Goal: Information Seeking & Learning: Learn about a topic

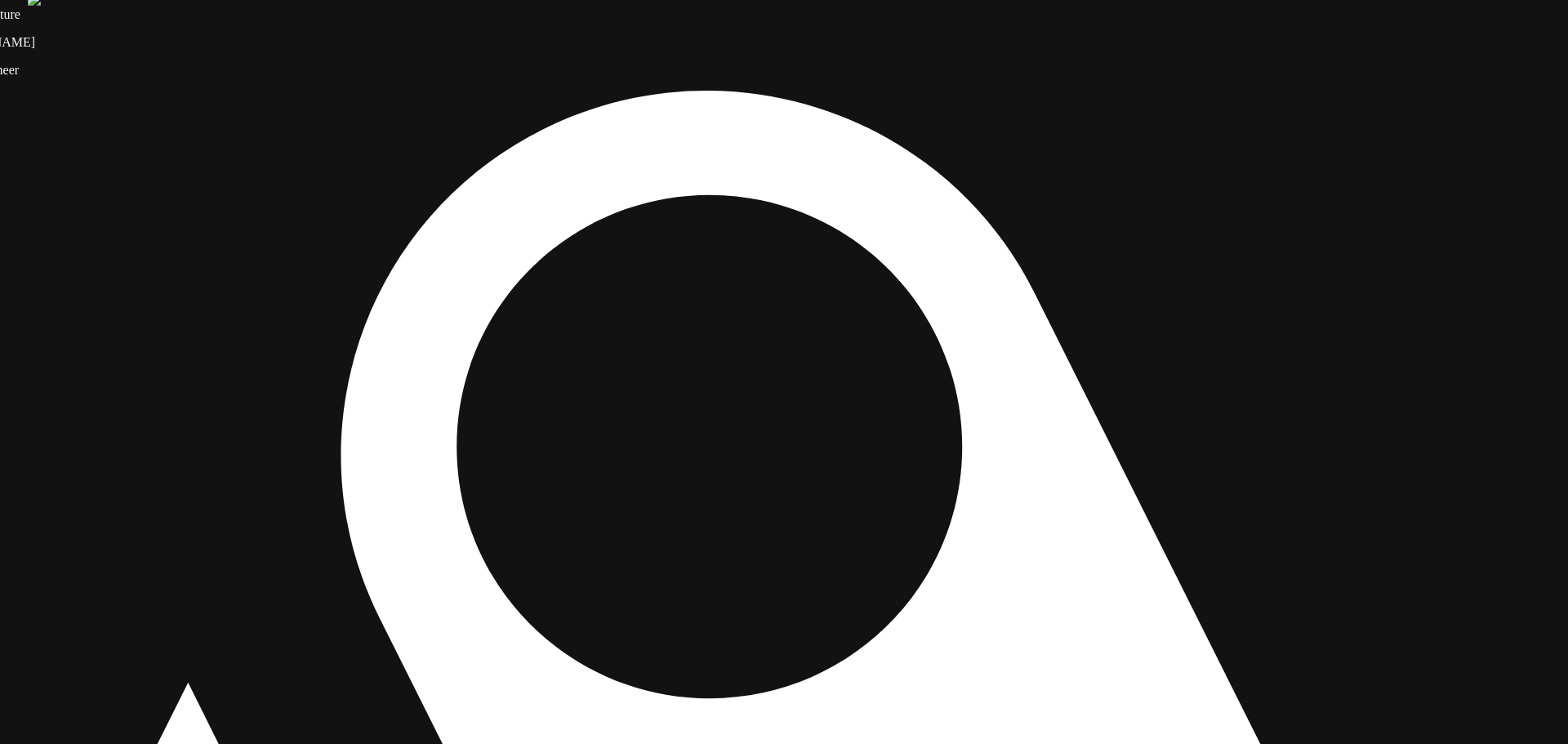
drag, startPoint x: 1352, startPoint y: 437, endPoint x: 1179, endPoint y: 264, distance: 244.7
drag, startPoint x: 1192, startPoint y: 388, endPoint x: 1046, endPoint y: 323, distance: 159.8
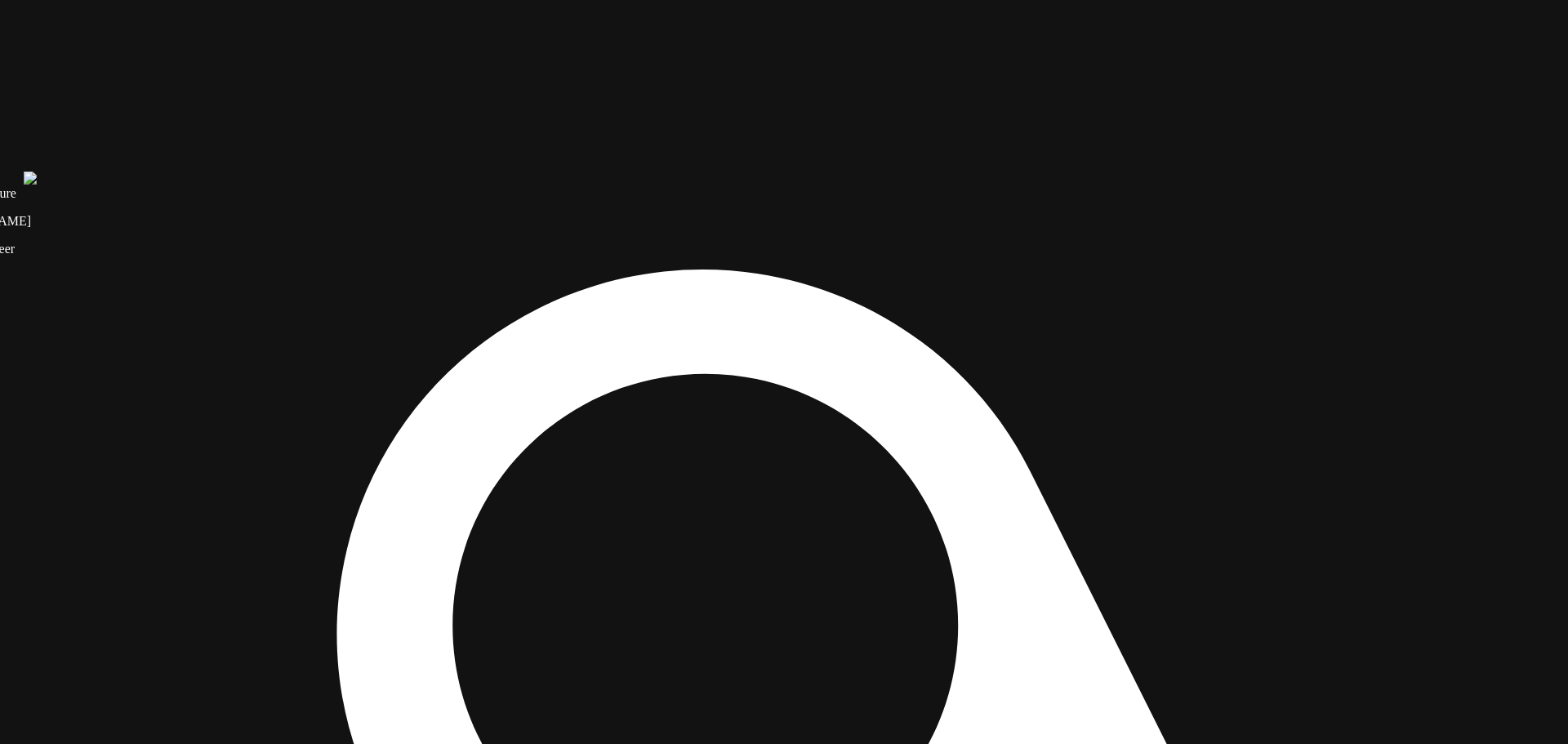
drag, startPoint x: 1229, startPoint y: 452, endPoint x: 1235, endPoint y: 637, distance: 185.1
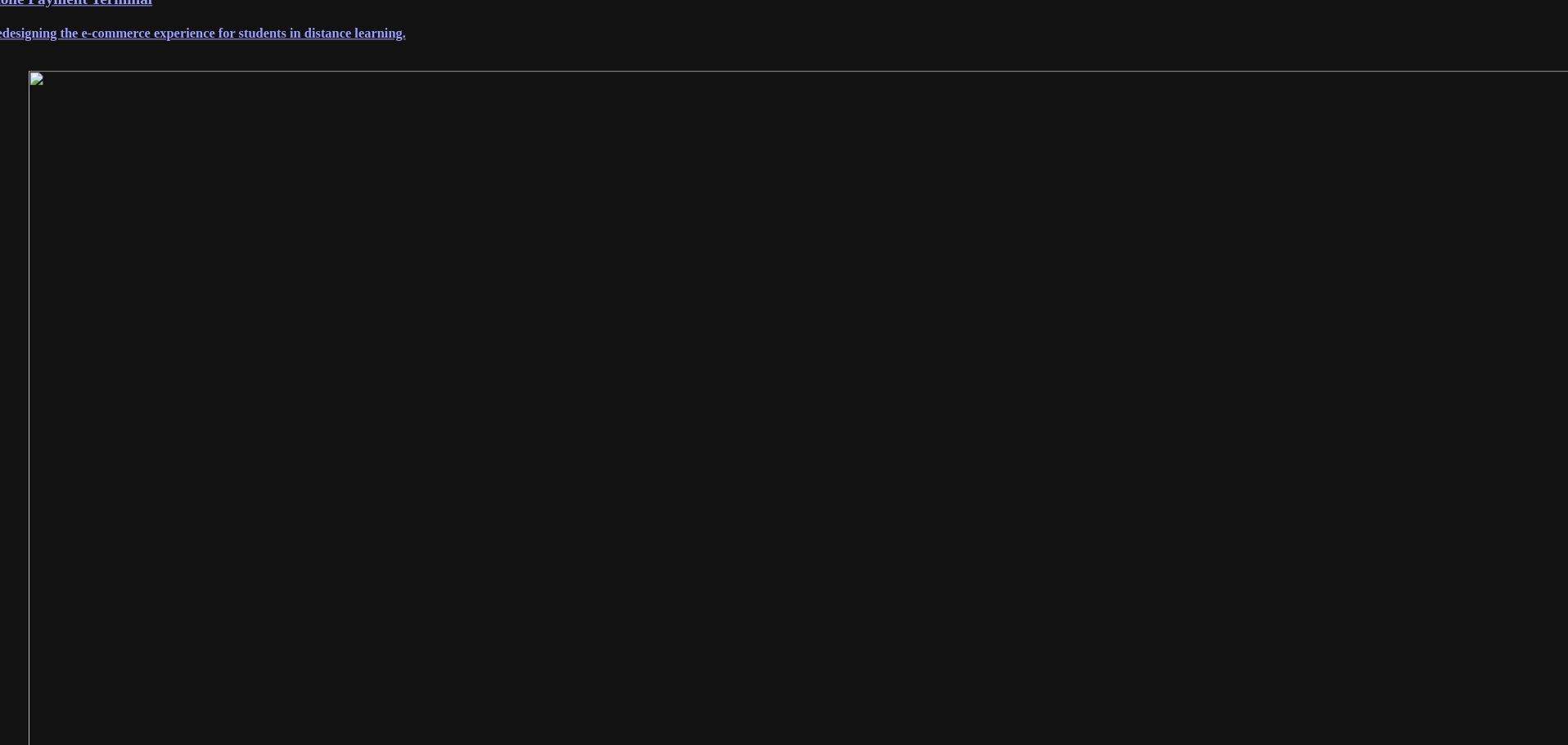
scroll to position [490, 0]
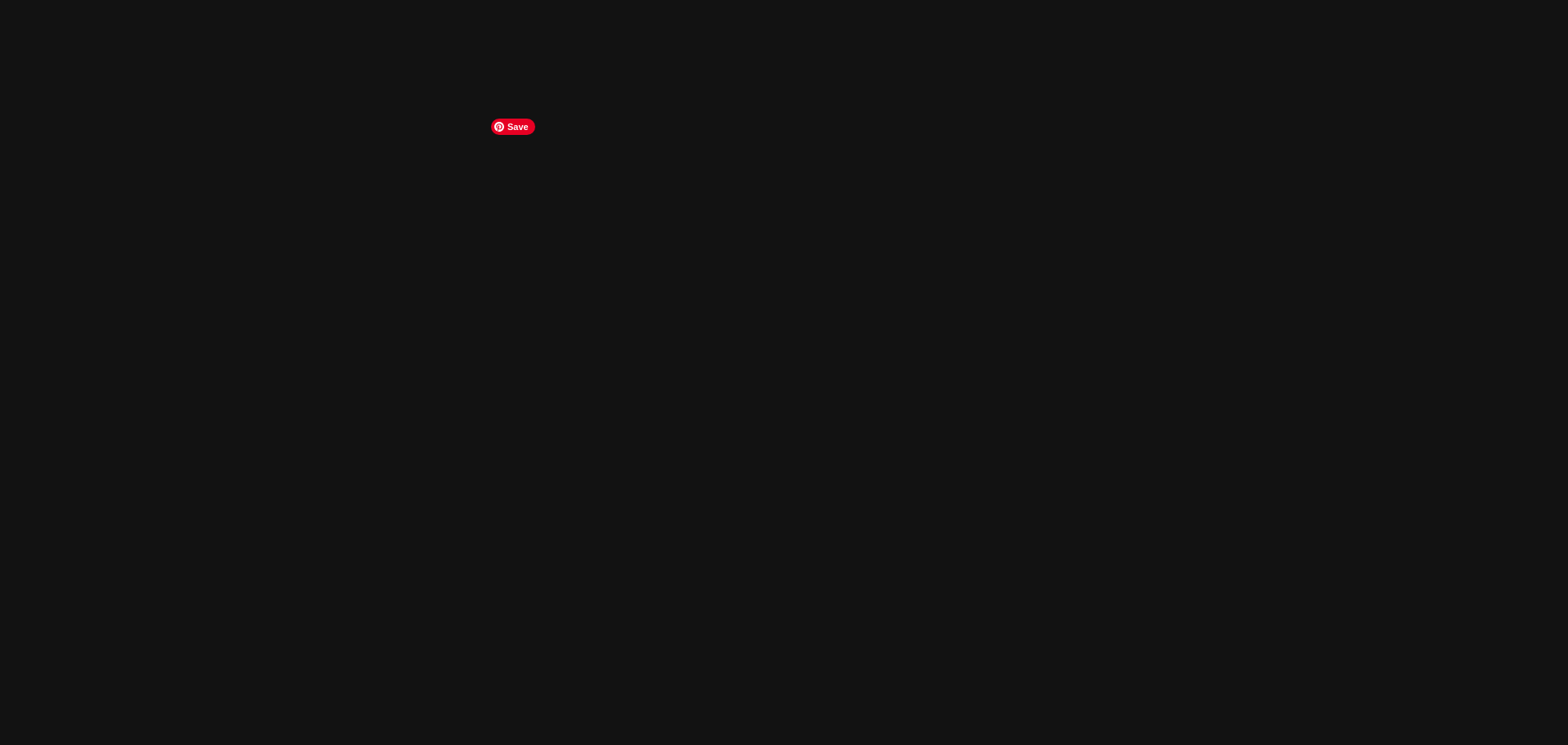
click at [697, 403] on img at bounding box center [826, 578] width 1711 height 1225
click at [68, 29] on link "Projects" at bounding box center [37, 21] width 62 height 14
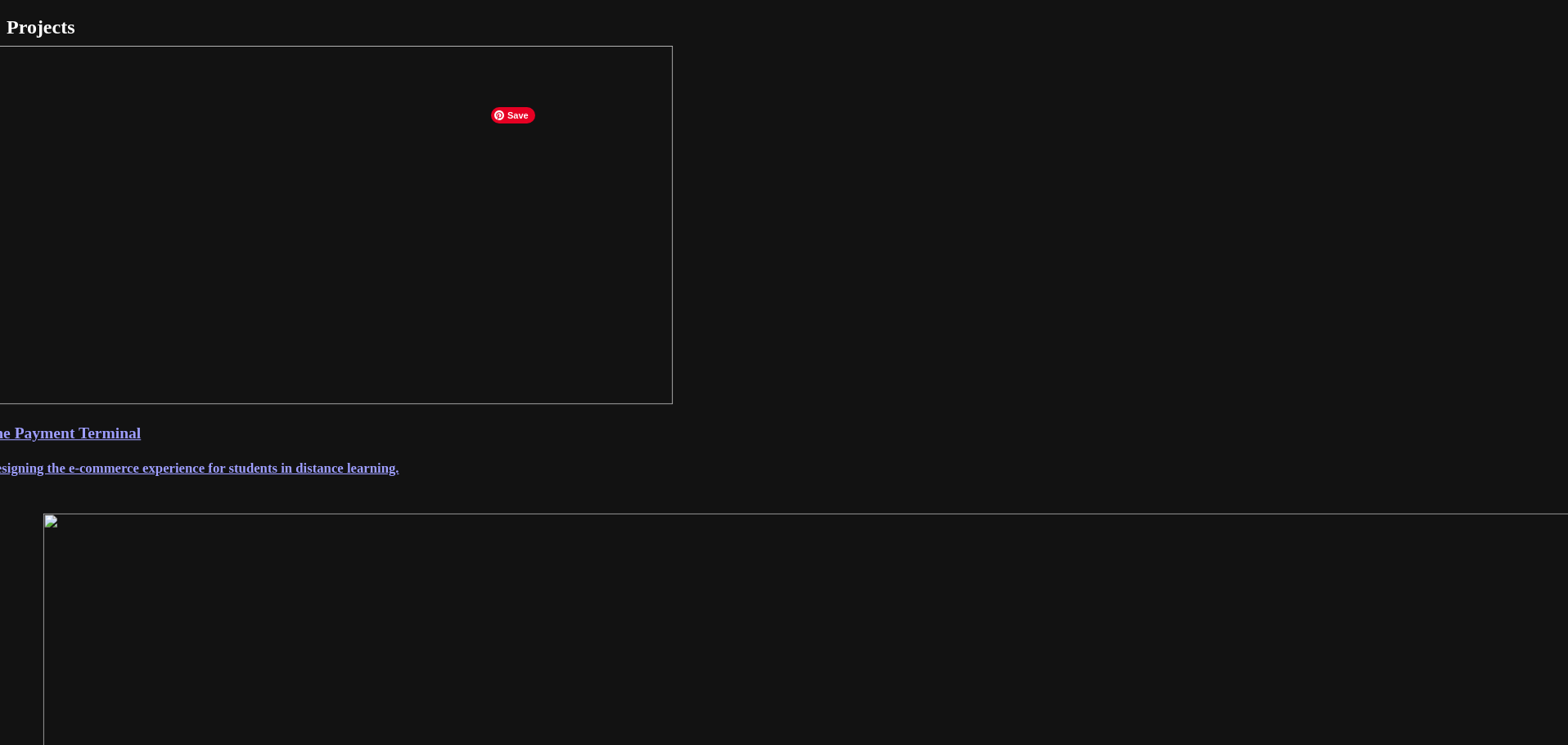
click at [673, 256] on img at bounding box center [322, 225] width 701 height 359
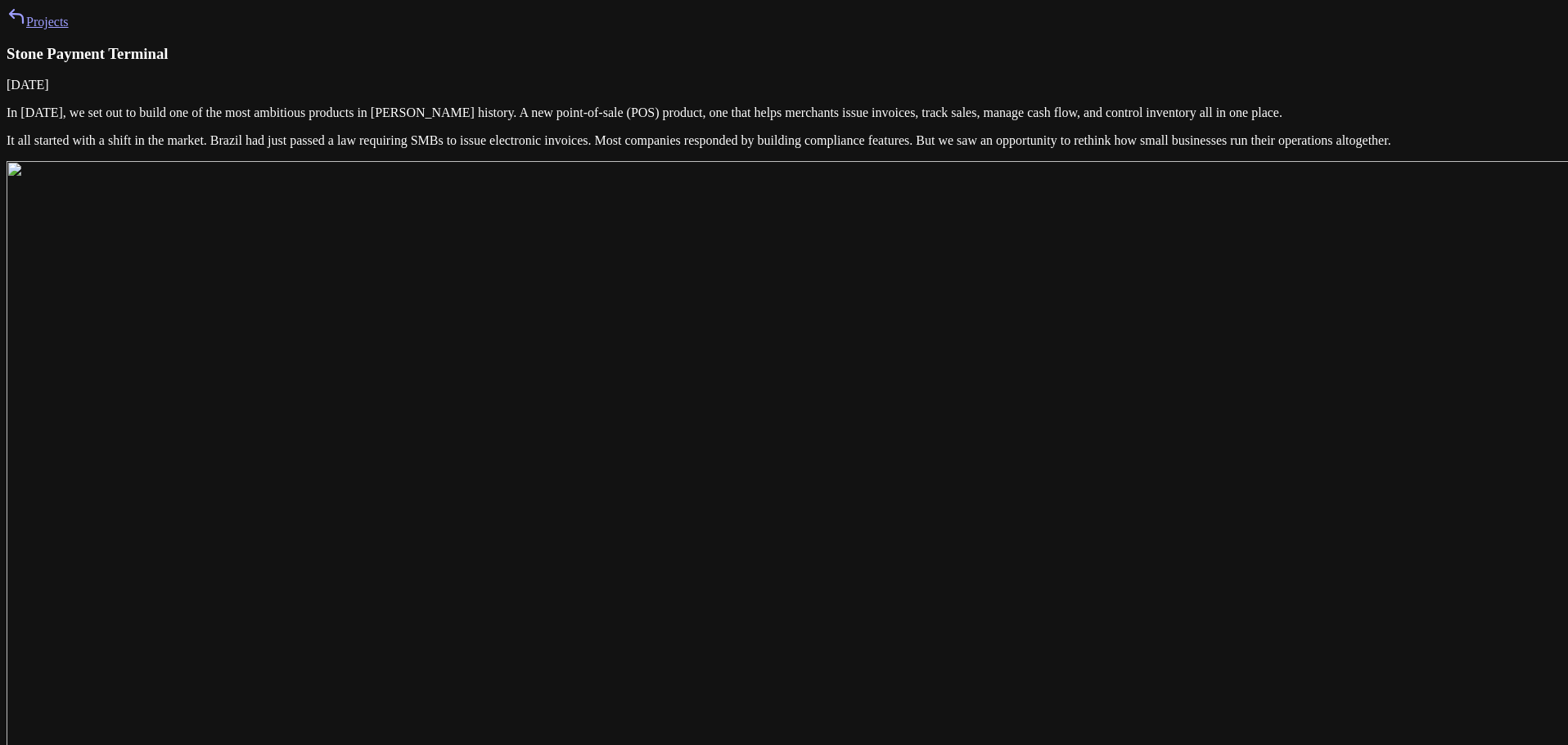
click at [68, 29] on link "Projects" at bounding box center [37, 21] width 62 height 14
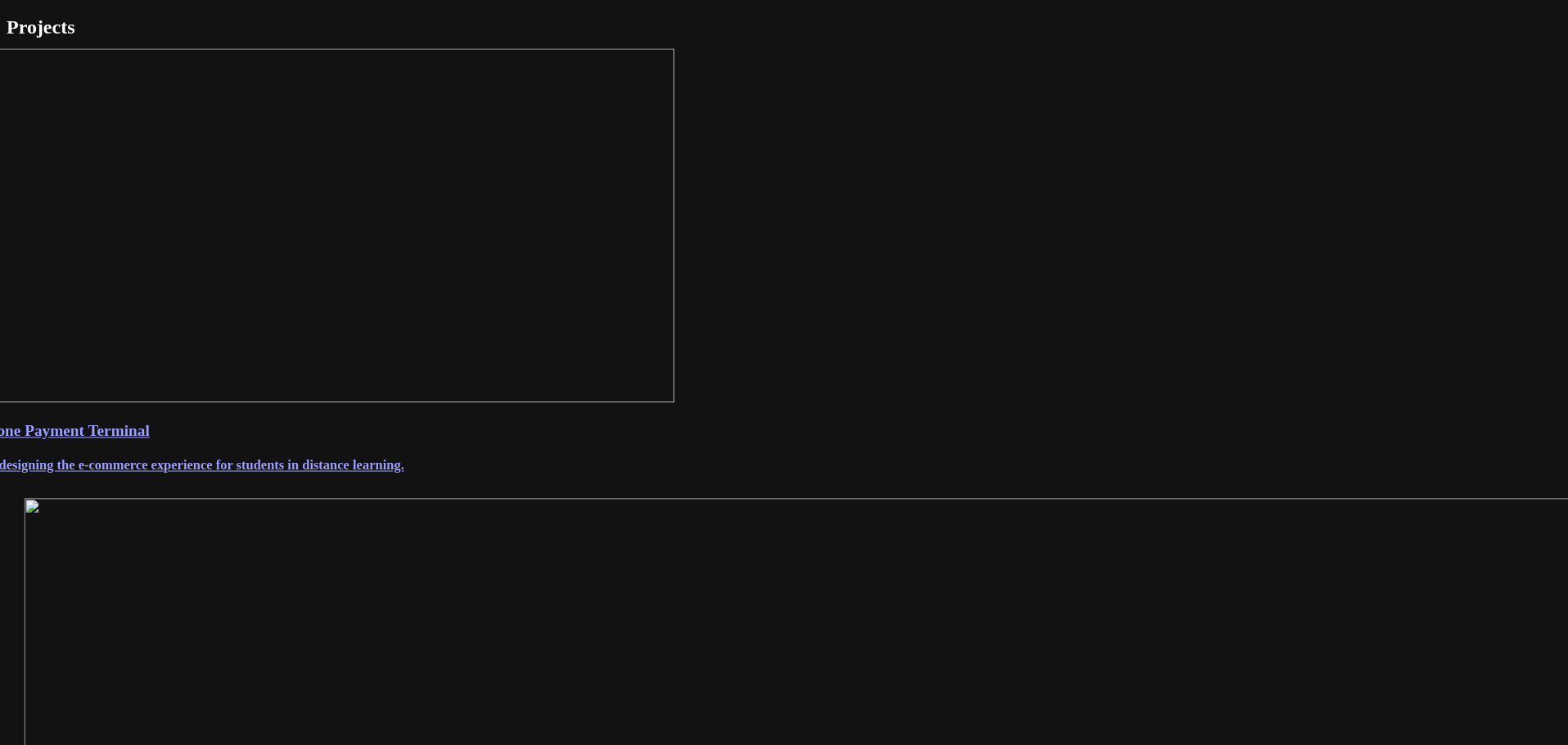
click at [681, 473] on h4 "Redesigning the e-commerce experience for students in distance learning." at bounding box center [784, 466] width 1601 height 15
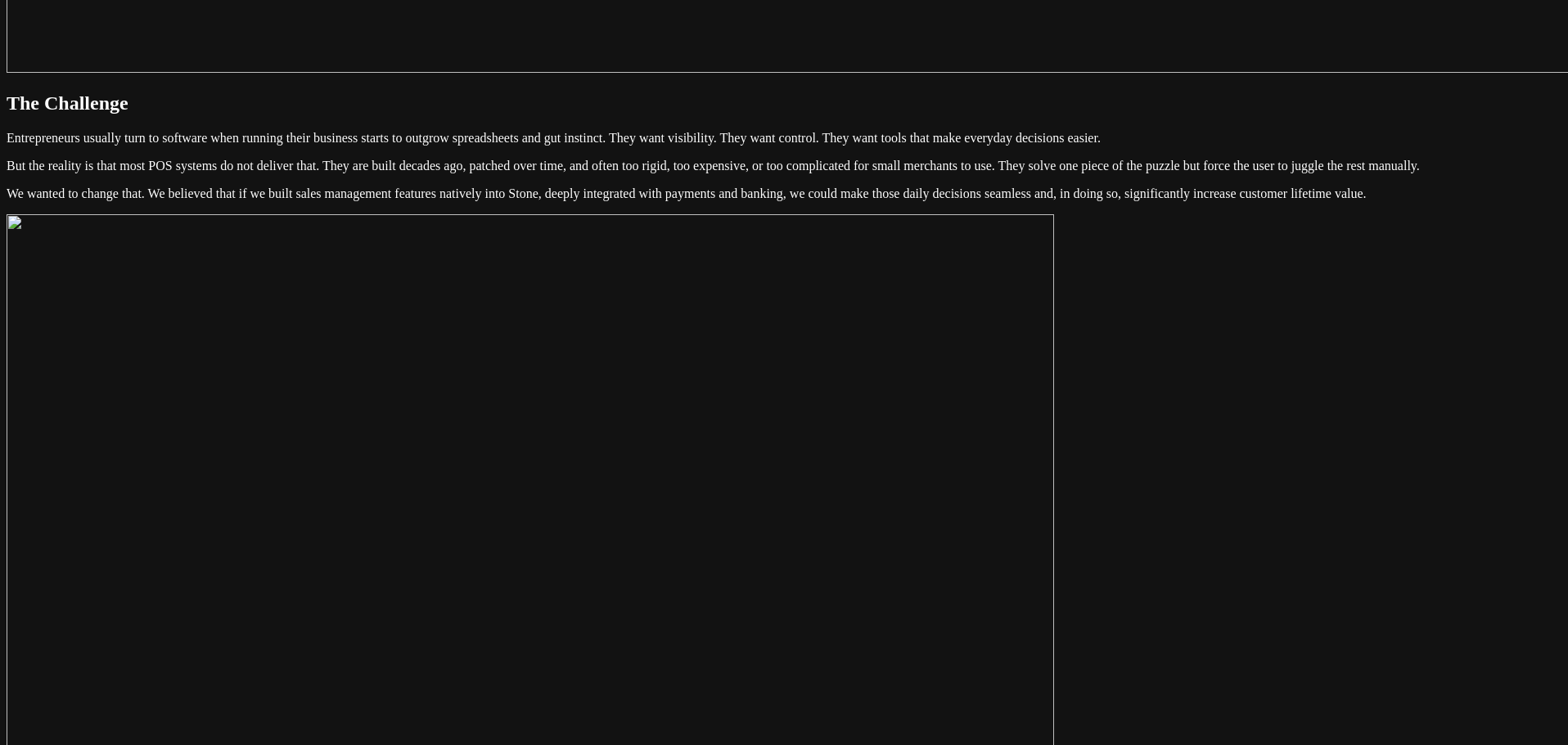
scroll to position [1309, 0]
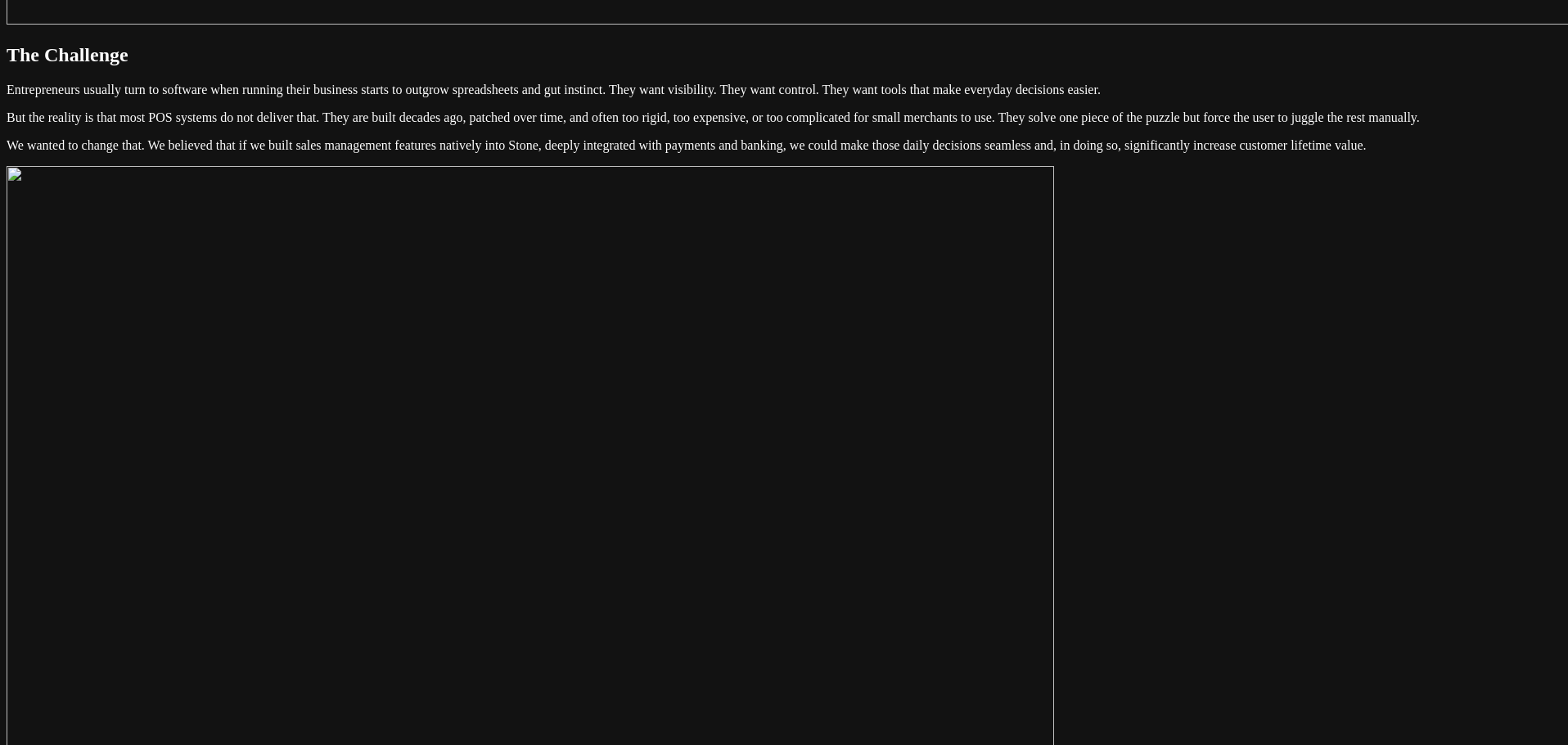
drag, startPoint x: 526, startPoint y: 153, endPoint x: 1014, endPoint y: 250, distance: 497.5
click at [1014, 250] on article "Stone Payment Terminal October 10, 2024 In 2024, we set out to build one of the…" at bounding box center [784, 467] width 1555 height 3462
drag, startPoint x: 669, startPoint y: 308, endPoint x: 523, endPoint y: 158, distance: 209.3
click at [523, 158] on article "Stone Payment Terminal October 10, 2024 In 2024, we set out to build one of the…" at bounding box center [784, 467] width 1555 height 3462
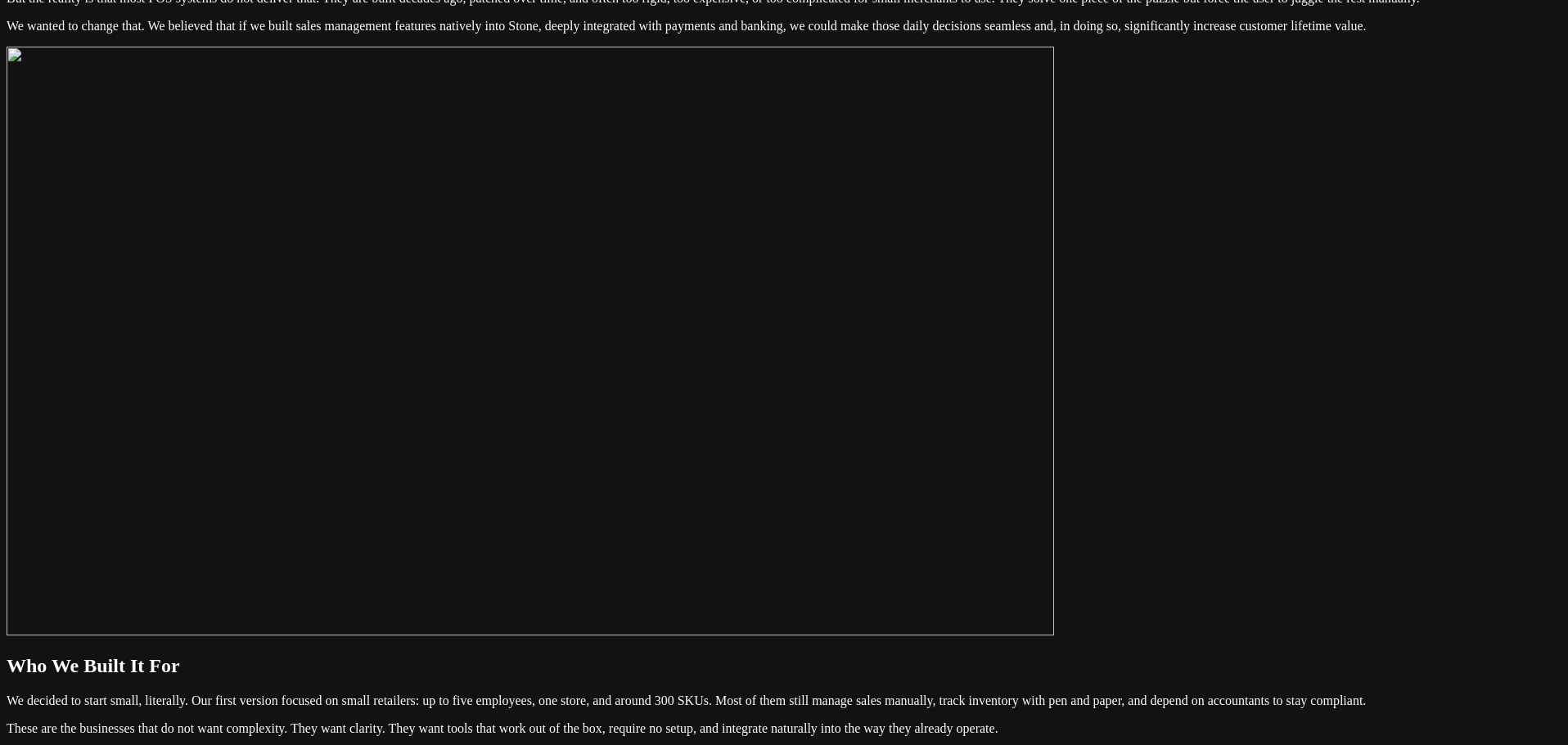
scroll to position [1500, 0]
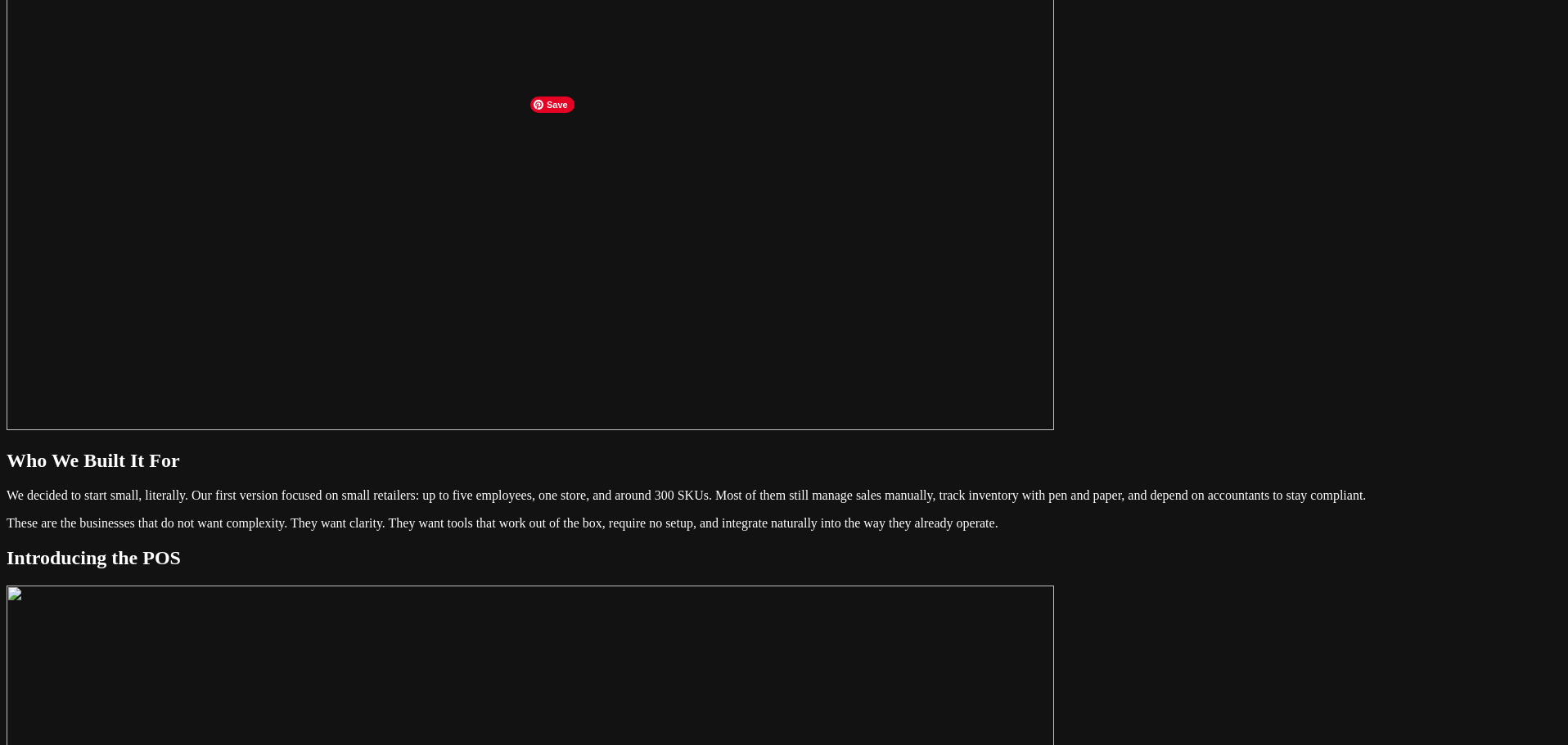
scroll to position [1663, 0]
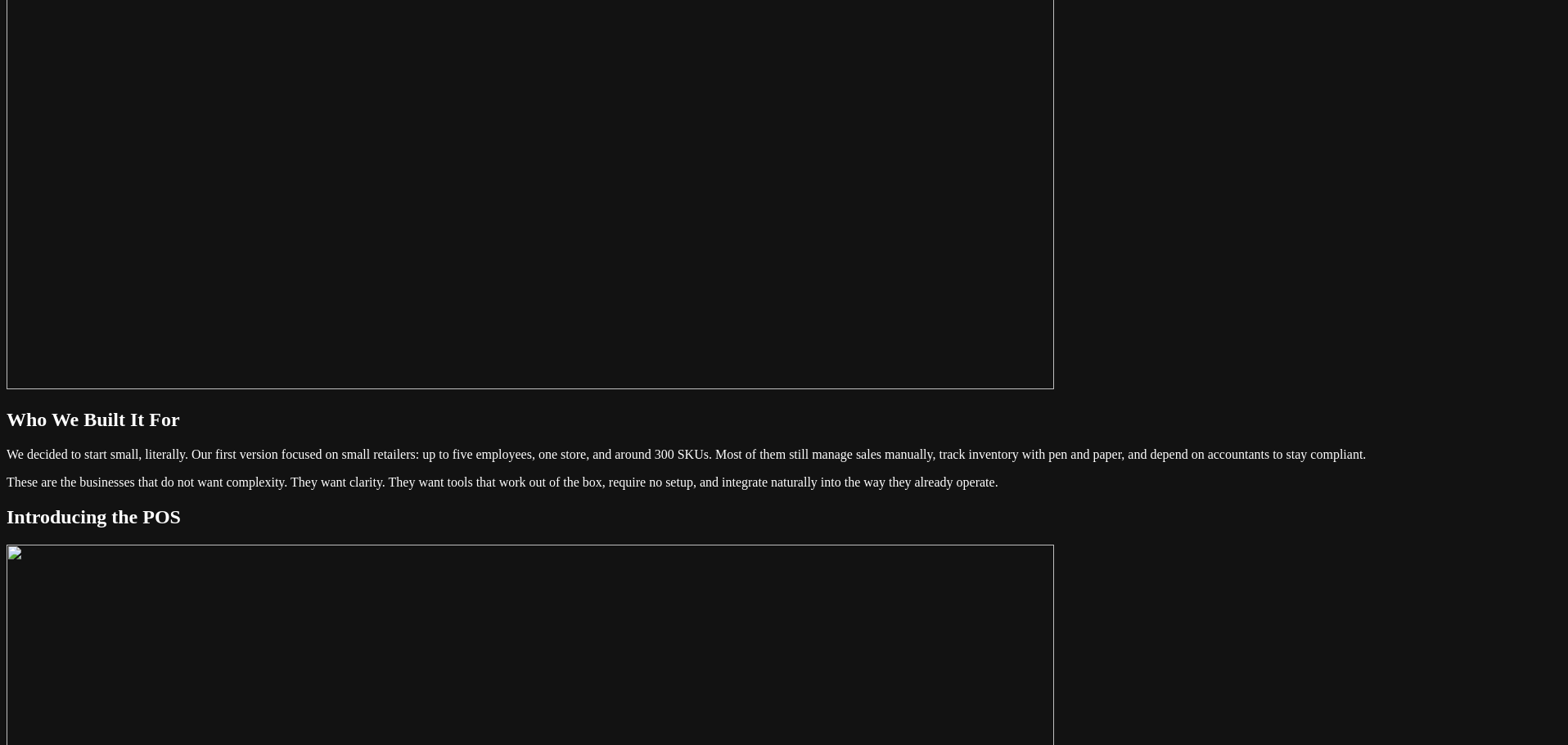
scroll to position [1581, 0]
